Goal: Find specific page/section: Find specific page/section

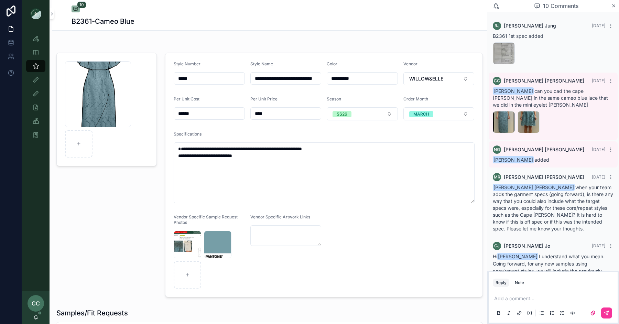
scroll to position [225, 0]
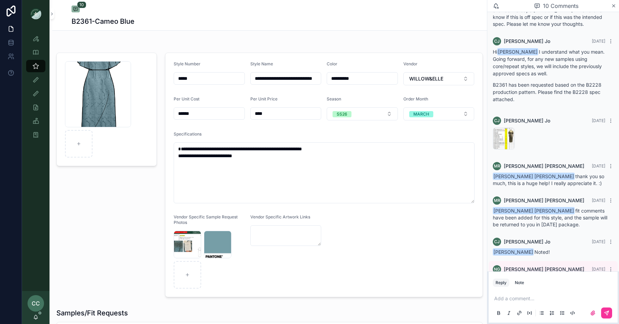
scroll to position [225, 0]
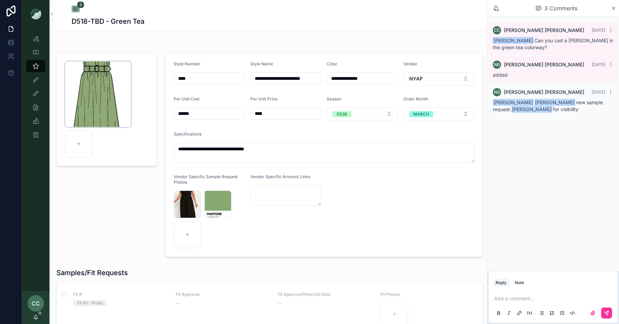
click at [100, 92] on div "chloe_green-tea .png" at bounding box center [98, 94] width 66 height 66
